Goal: Check status: Check status

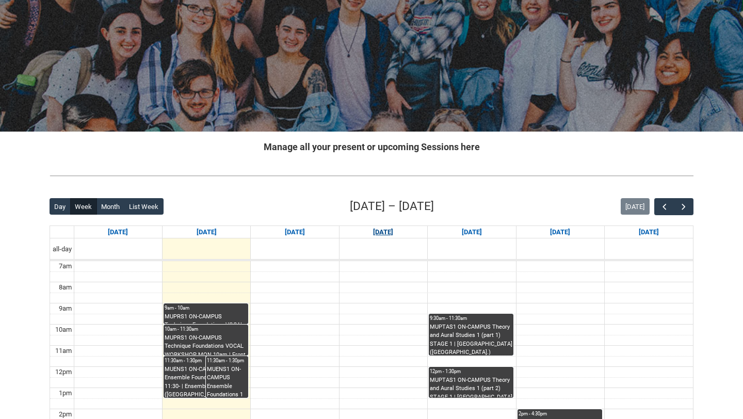
scroll to position [73, 0]
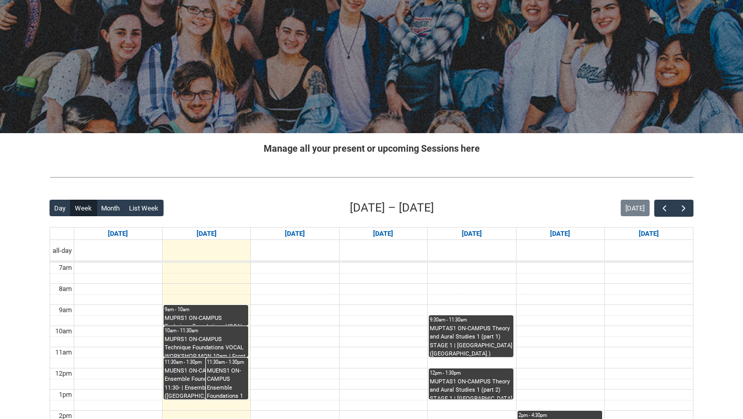
click at [185, 378] on div "MUENS1 ON-CAMPUS Ensemble Foundations 1 Monday 11:30- | Ensemble Room 5 (Brunsw…" at bounding box center [206, 383] width 83 height 33
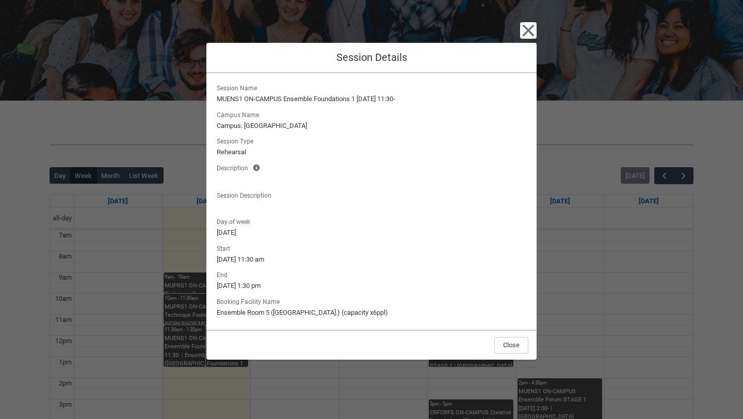
scroll to position [98, 0]
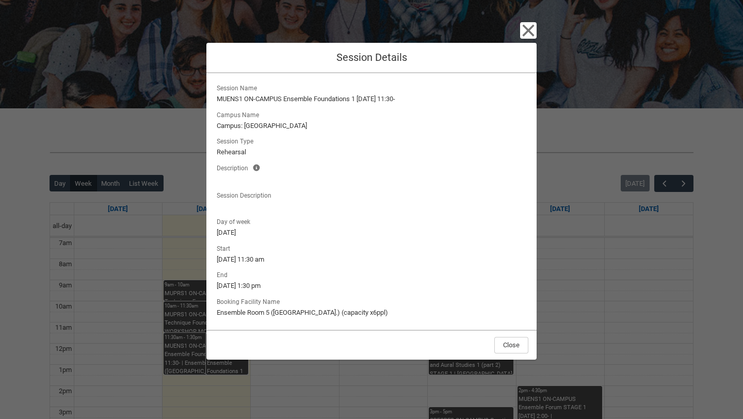
click at [528, 39] on div "Close Session Details Session Name MUENS1 ON-CAMPUS Ensemble Foundations 1 Mond…" at bounding box center [372, 209] width 330 height 419
click at [528, 31] on icon "button" at bounding box center [529, 31] width 12 height 12
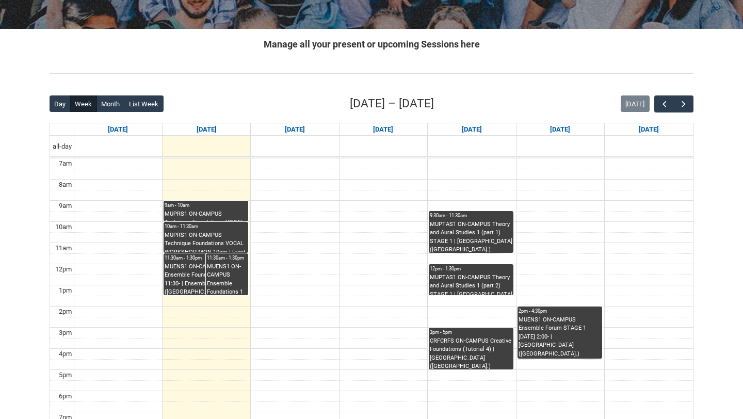
scroll to position [188, 0]
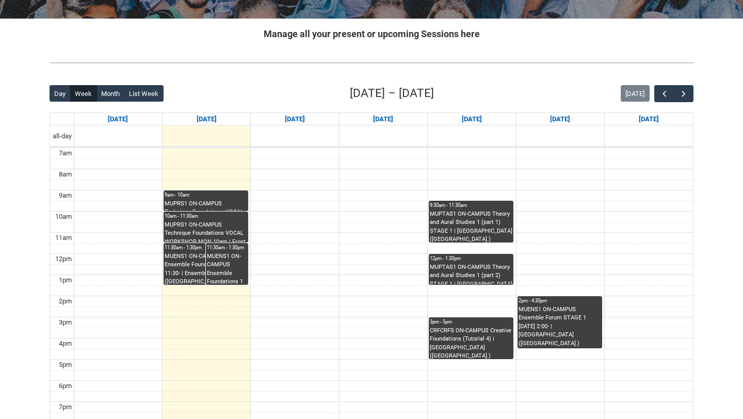
click at [235, 255] on div "MUENS1 ON-CAMPUS Ensemble Foundations 1 Monday 11:30- | Studio A (Brunswick St.…" at bounding box center [227, 268] width 40 height 33
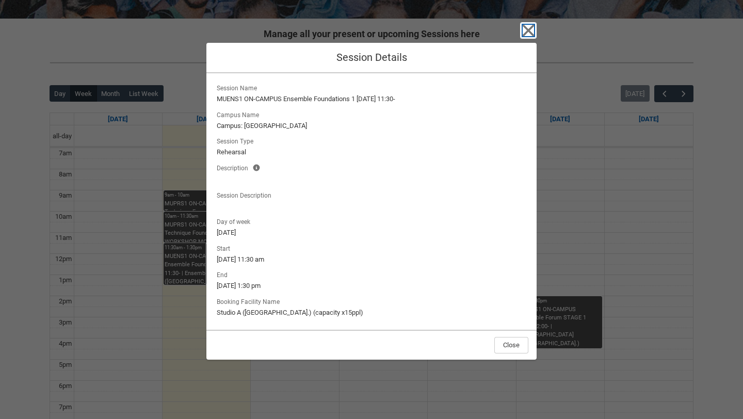
click at [535, 24] on icon "button" at bounding box center [528, 30] width 17 height 17
